Goal: Information Seeking & Learning: Learn about a topic

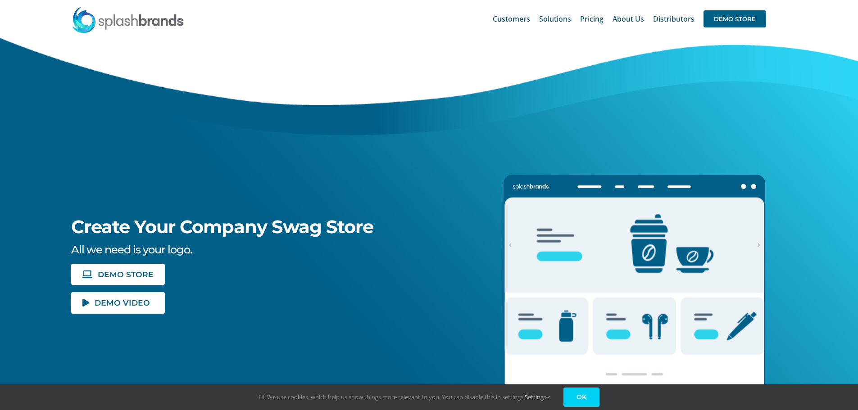
click at [584, 392] on link "OK" at bounding box center [581, 397] width 36 height 19
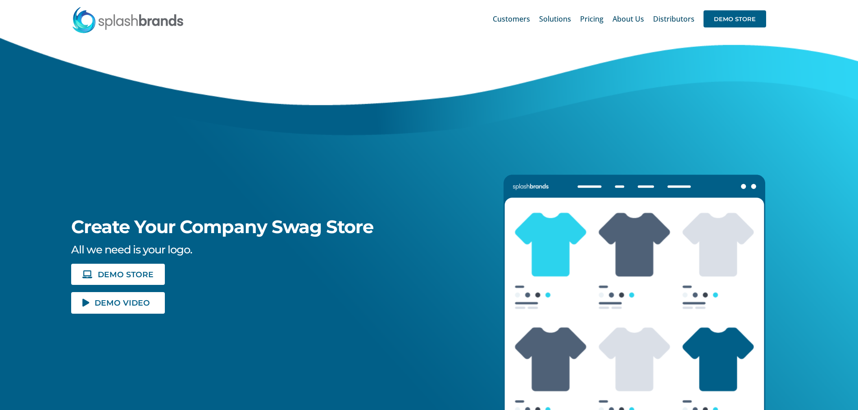
click at [103, 146] on div "Create Your Company Swag Store All we need is your logo. DEMO STORE DEMO VIDEO" at bounding box center [228, 176] width 491 height 276
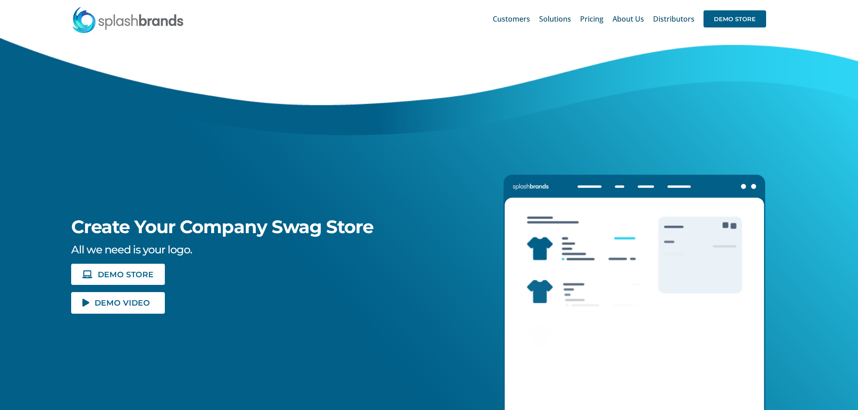
scroll to position [3792, 0]
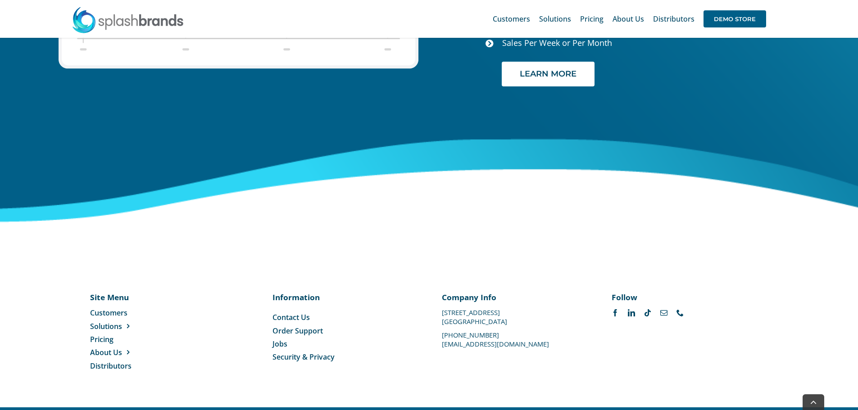
click at [297, 352] on span "Security & Privacy" at bounding box center [303, 357] width 62 height 10
